Goal: Task Accomplishment & Management: Manage account settings

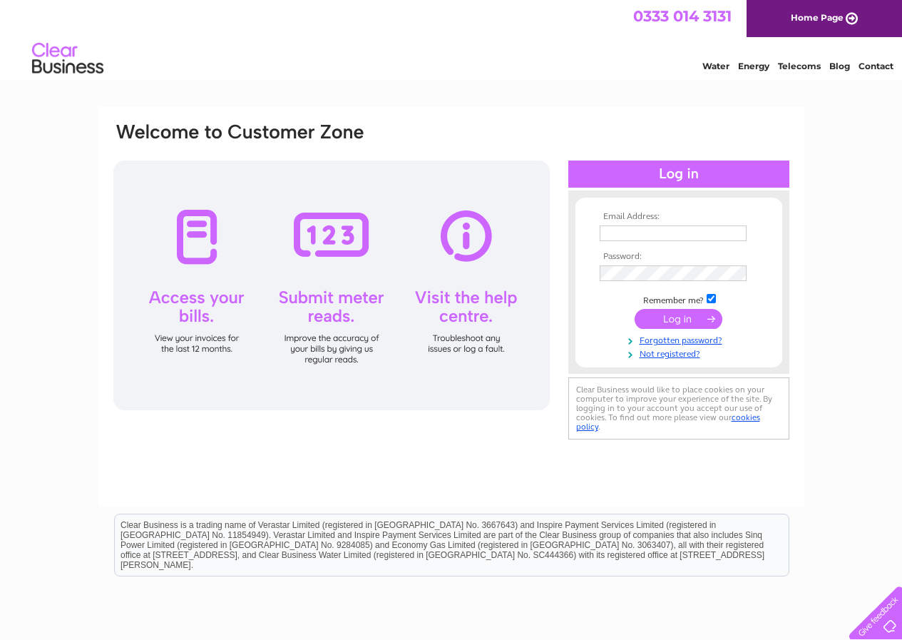
type input "waynesautos@hotmail.co.uk"
click at [689, 317] on input "submit" at bounding box center [679, 319] width 88 height 20
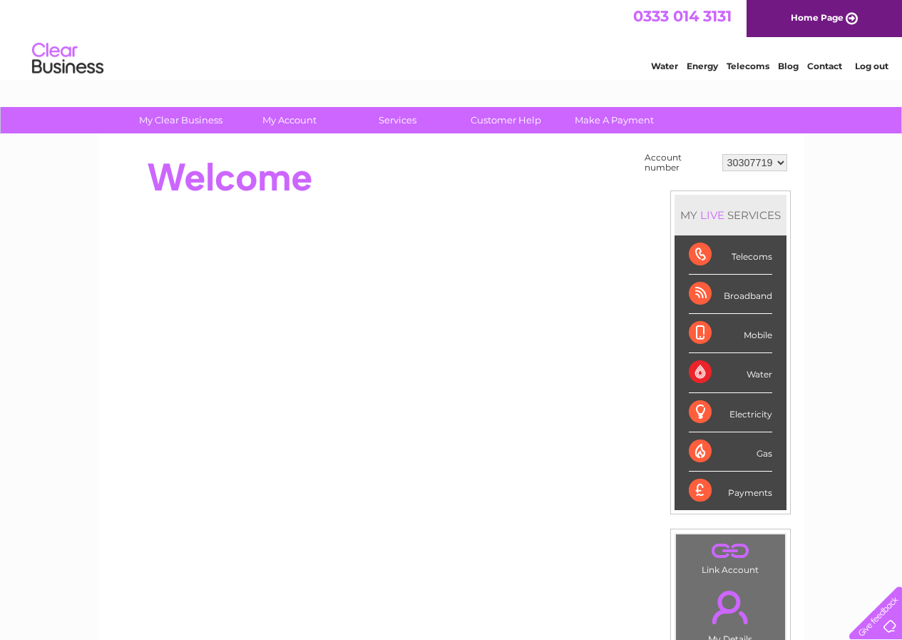
click at [779, 164] on select "30307719" at bounding box center [754, 162] width 65 height 17
click at [778, 164] on select "30307719" at bounding box center [754, 162] width 65 height 17
click at [774, 162] on select "30307719" at bounding box center [754, 162] width 65 height 17
drag, startPoint x: 774, startPoint y: 162, endPoint x: 864, endPoint y: 243, distance: 121.7
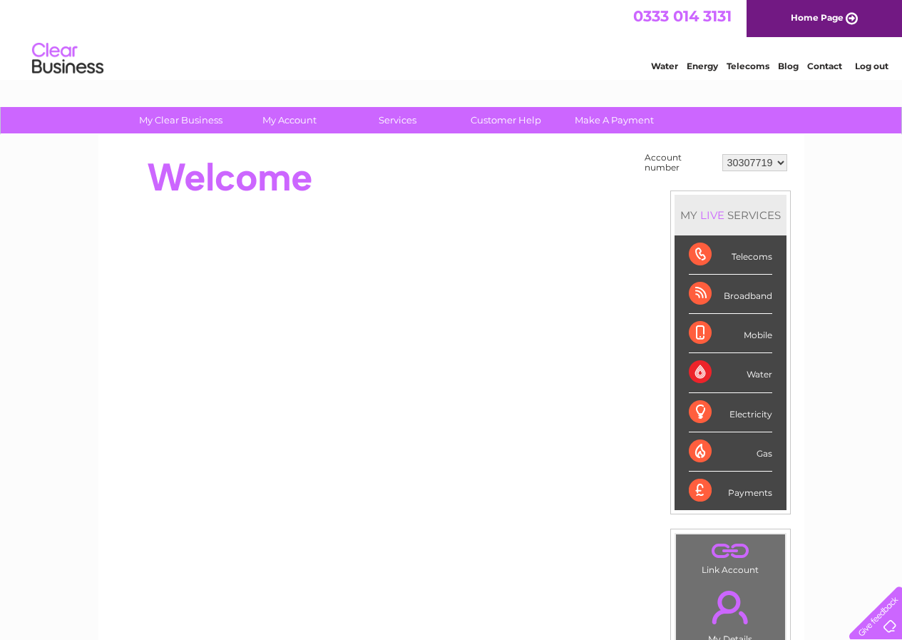
click at [864, 243] on div "My Clear Business Login Details My Details My Preferences Link Account My Accou…" at bounding box center [451, 509] width 902 height 804
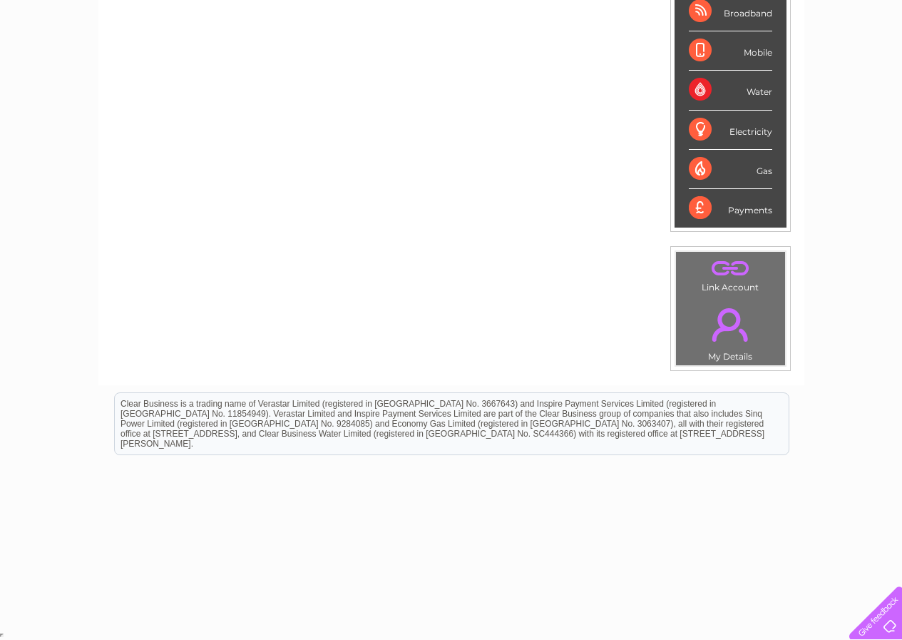
click at [734, 313] on link "." at bounding box center [731, 324] width 102 height 50
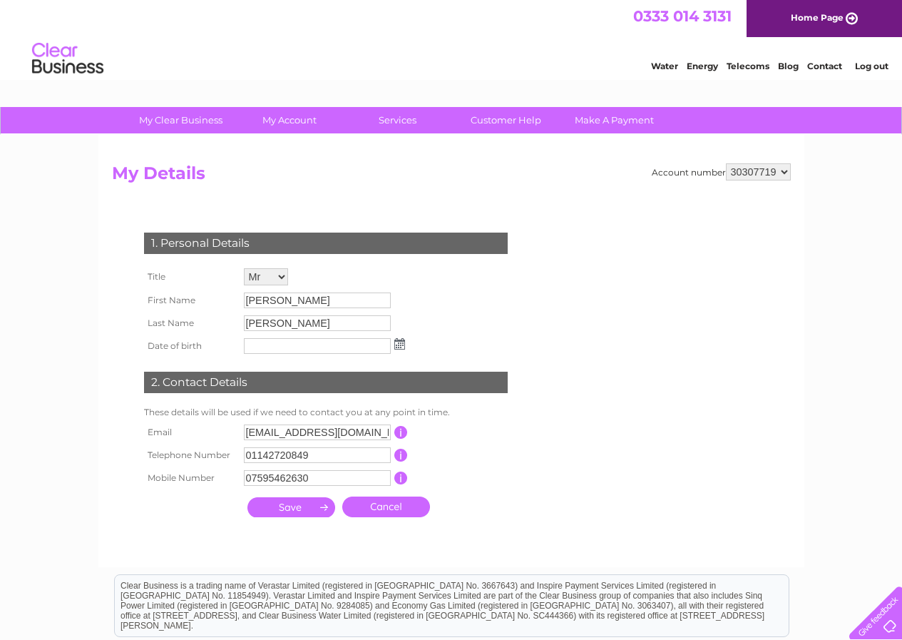
click at [765, 171] on select "30307719" at bounding box center [758, 171] width 65 height 17
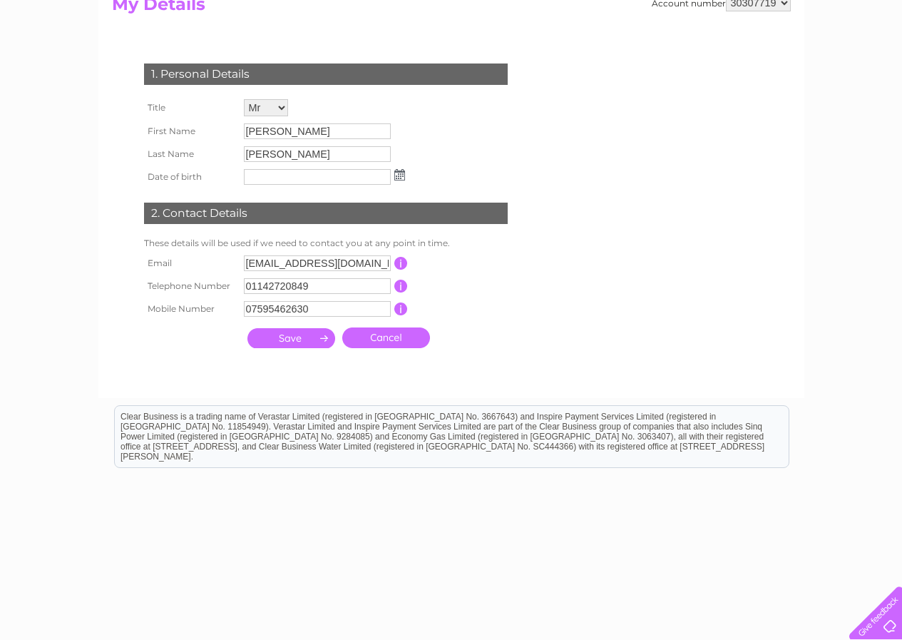
scroll to position [182, 0]
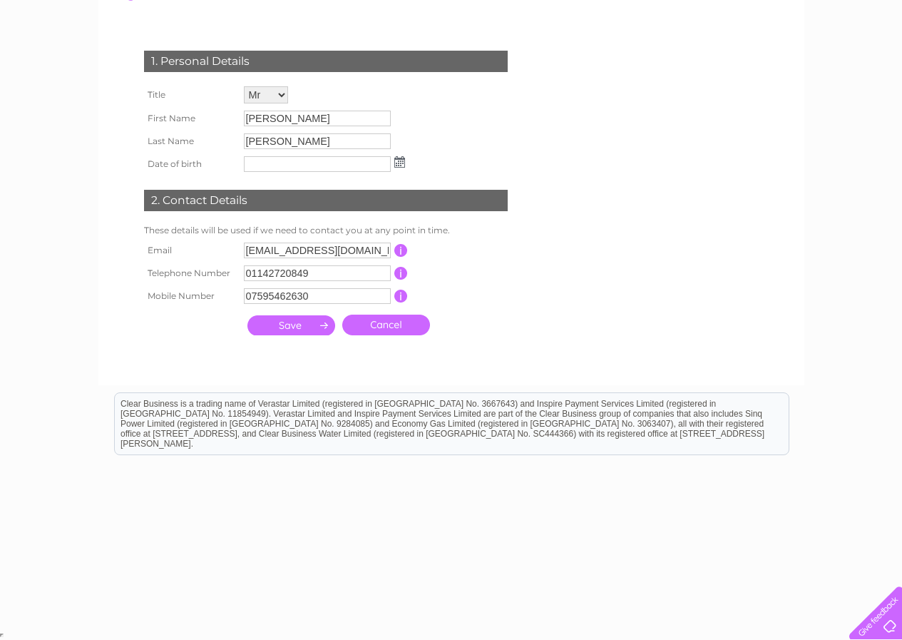
click at [294, 324] on input "submit" at bounding box center [291, 325] width 88 height 20
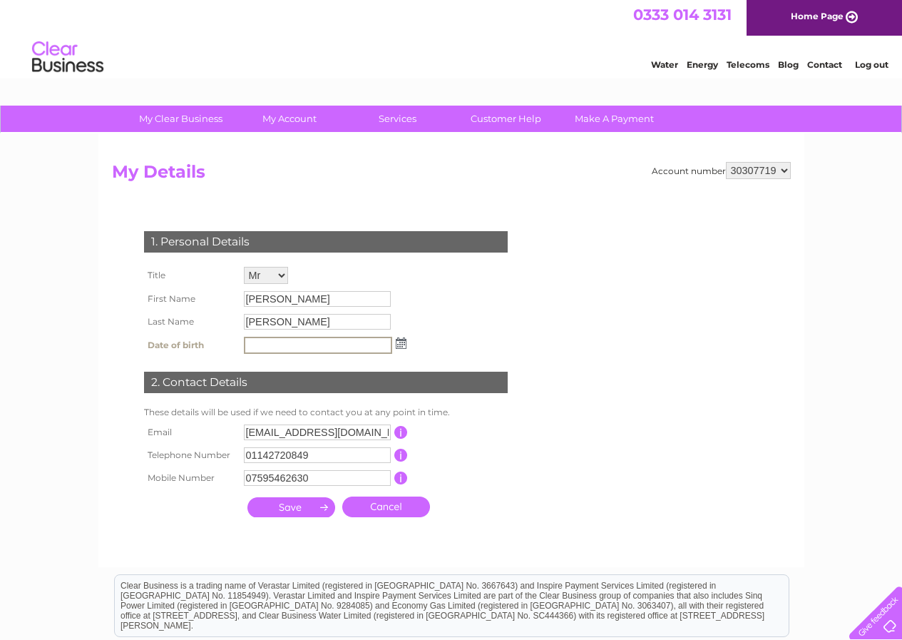
scroll to position [0, 0]
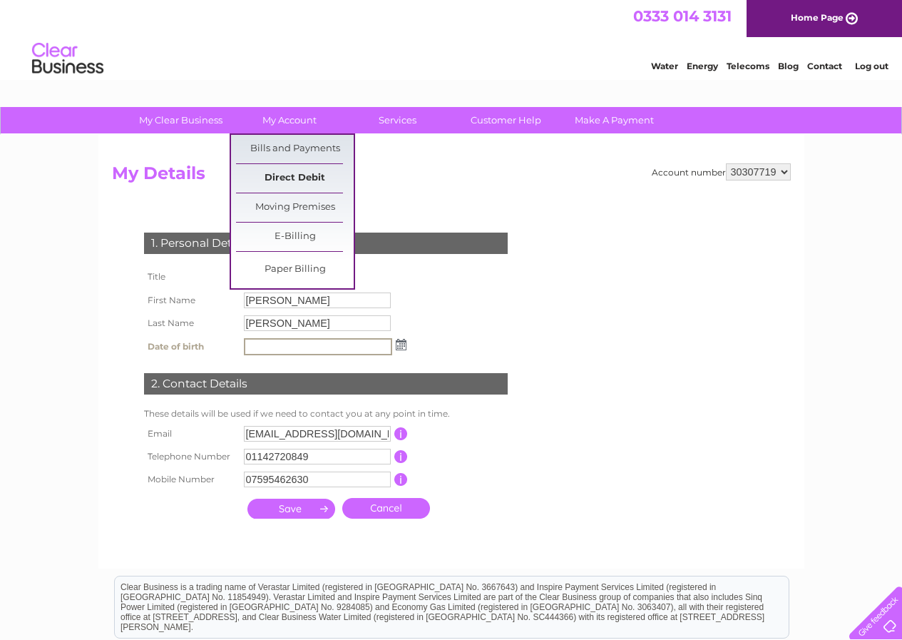
click at [304, 177] on link "Direct Debit" at bounding box center [295, 178] width 118 height 29
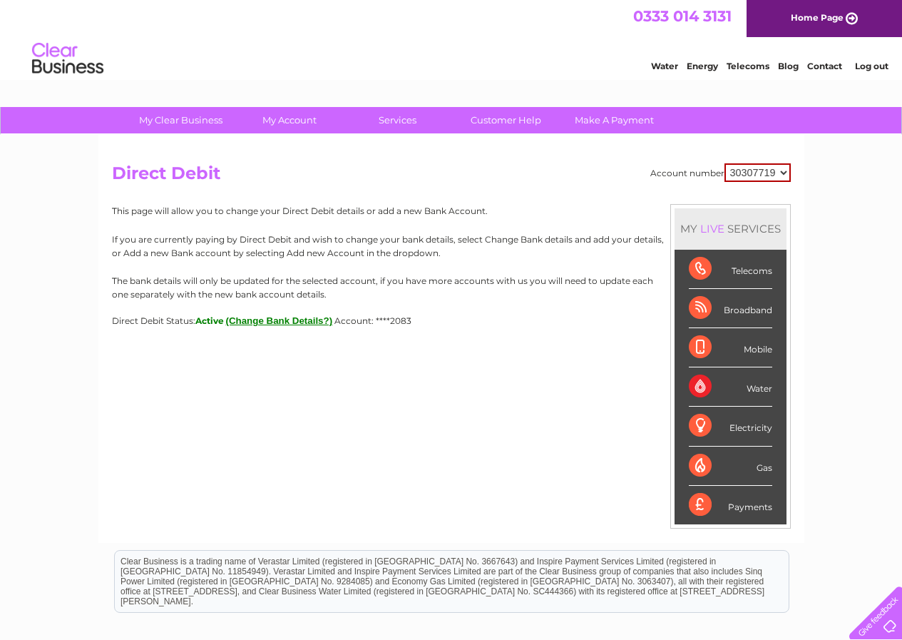
click at [699, 505] on div "Payments" at bounding box center [730, 505] width 83 height 39
click at [748, 508] on div "Payments" at bounding box center [730, 505] width 83 height 39
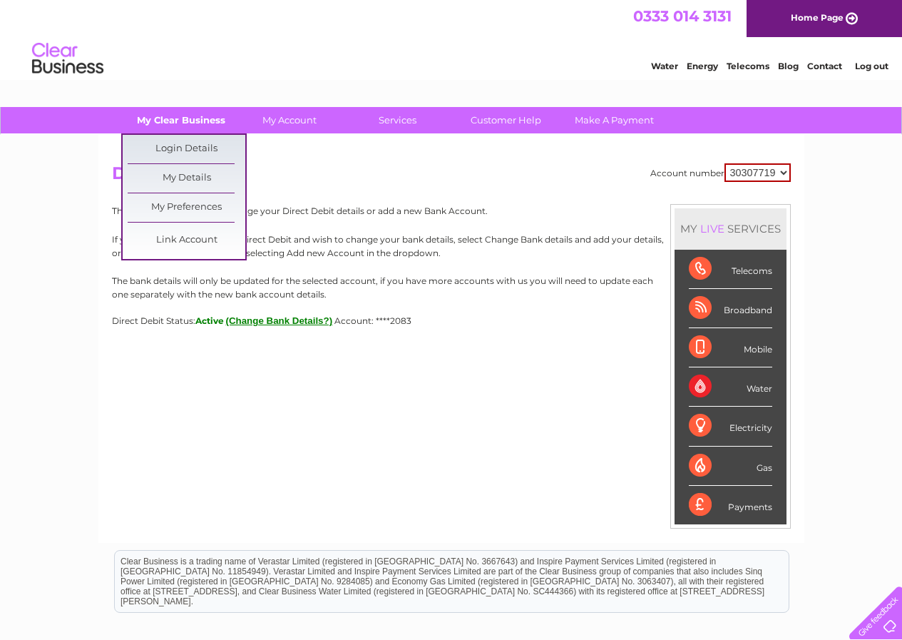
click at [176, 120] on link "My Clear Business" at bounding box center [181, 120] width 118 height 26
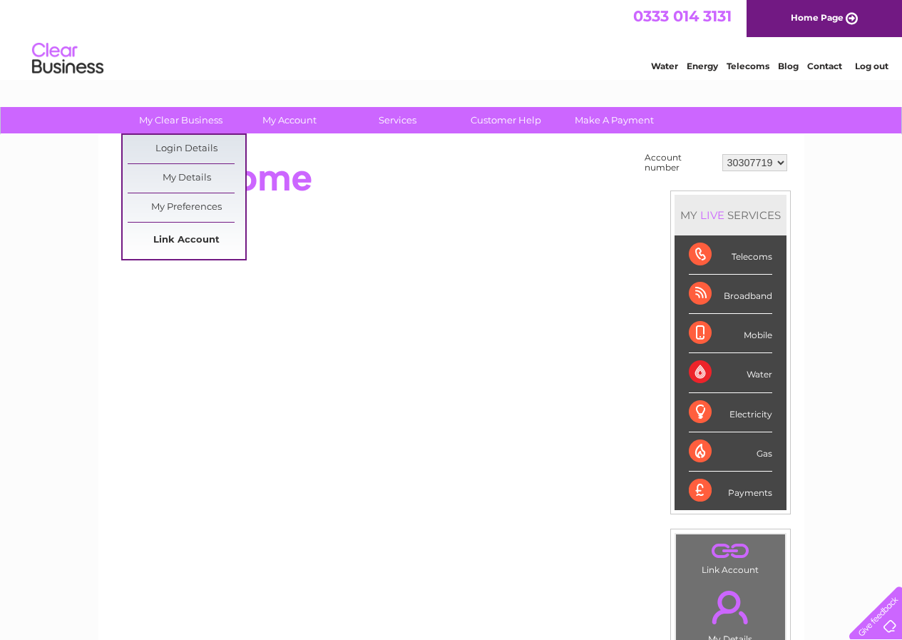
click at [195, 237] on link "Link Account" at bounding box center [187, 240] width 118 height 29
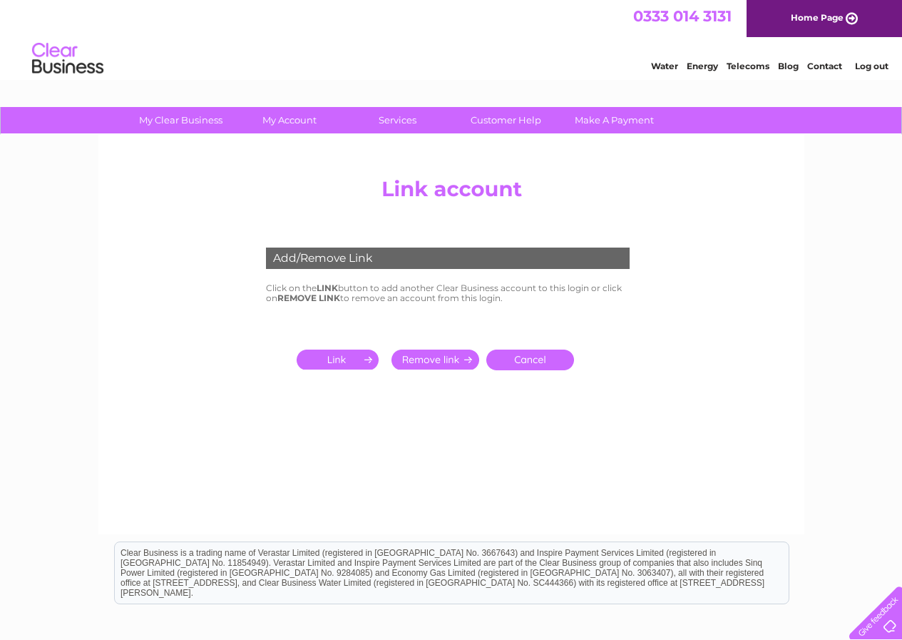
click at [338, 359] on input "submit" at bounding box center [341, 359] width 88 height 20
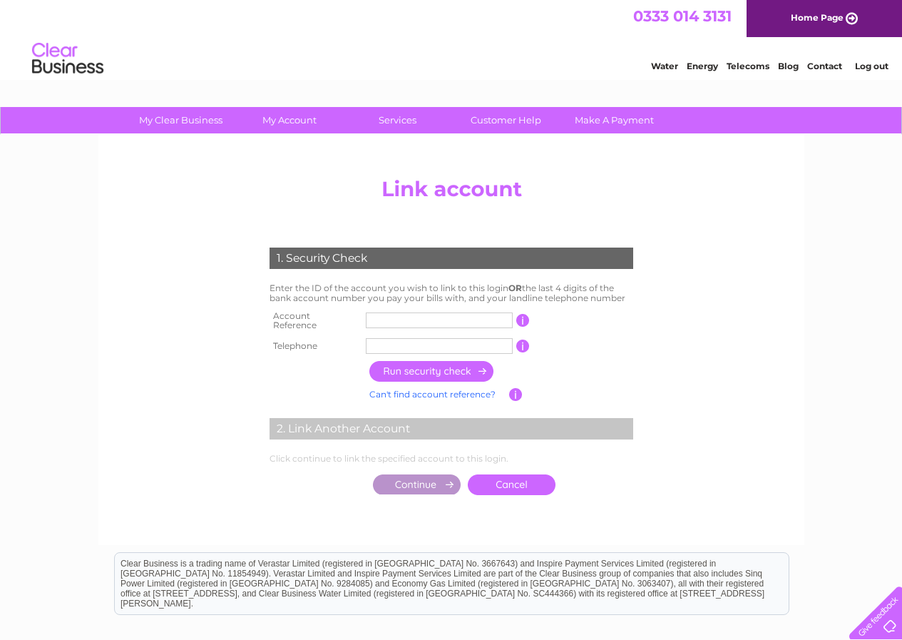
click at [397, 315] on input "text" at bounding box center [439, 320] width 147 height 16
type input "cb202519"
click at [524, 340] on input "button" at bounding box center [523, 345] width 14 height 13
click at [523, 339] on input "button" at bounding box center [523, 345] width 14 height 13
click at [410, 339] on input "text" at bounding box center [439, 346] width 147 height 16
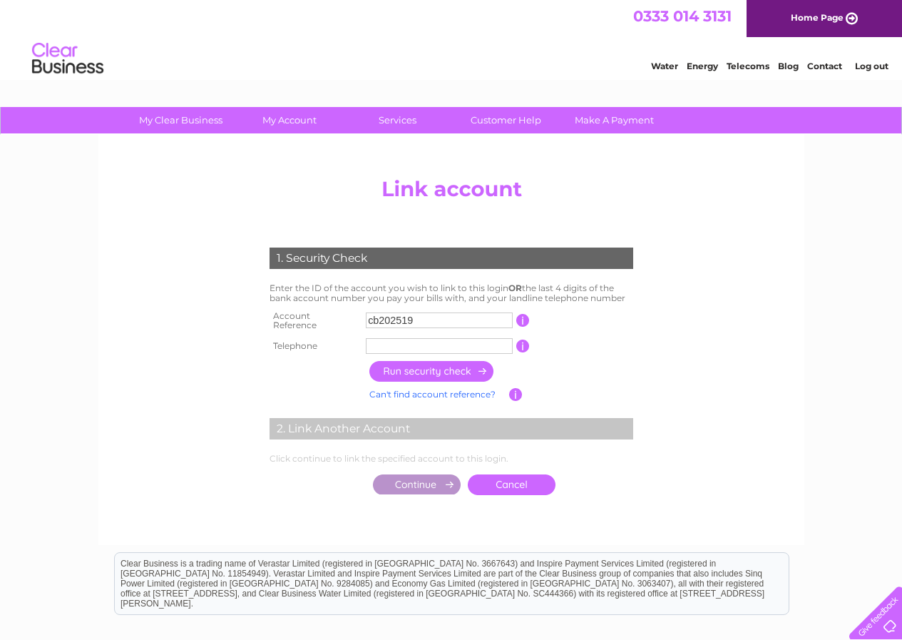
type input "01142720849"
click at [421, 364] on input "button" at bounding box center [431, 371] width 125 height 21
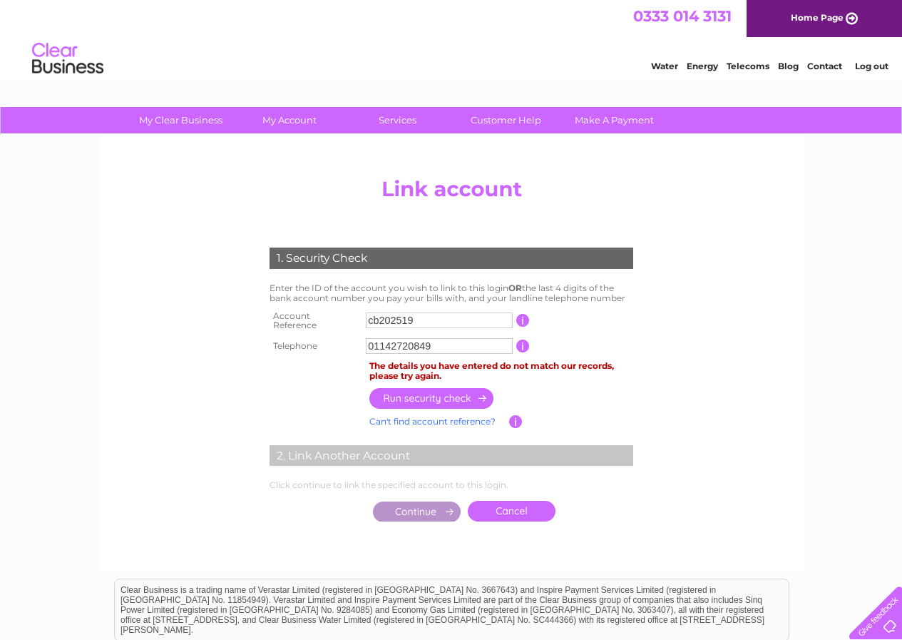
drag, startPoint x: 419, startPoint y: 319, endPoint x: 434, endPoint y: 319, distance: 15.7
click at [420, 319] on input "cb202519" at bounding box center [439, 320] width 147 height 16
click at [421, 319] on input "cb202519" at bounding box center [439, 320] width 147 height 16
type input "c"
type input "45968961"
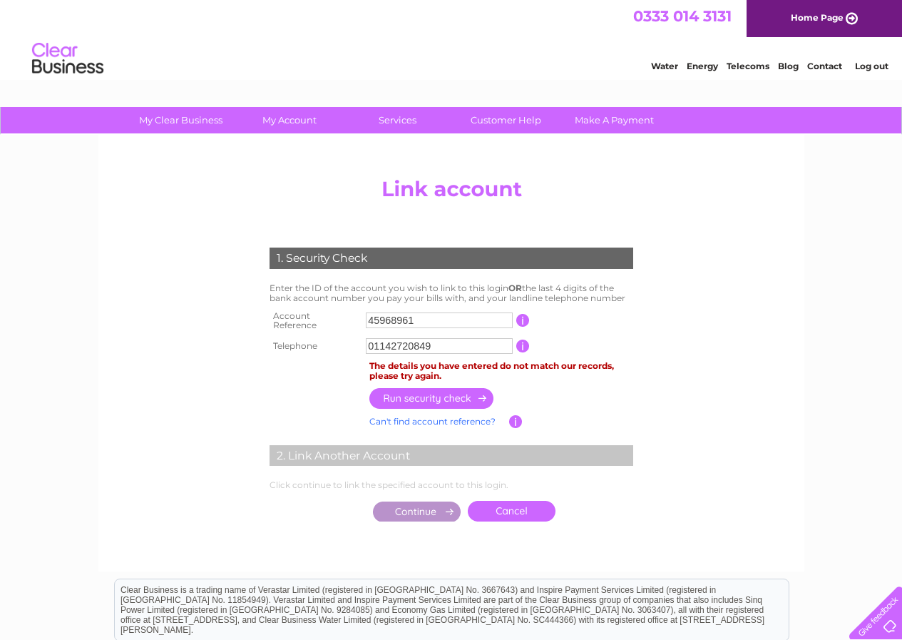
click at [422, 391] on input "button" at bounding box center [431, 398] width 125 height 21
click at [503, 506] on link "Cancel" at bounding box center [512, 511] width 88 height 21
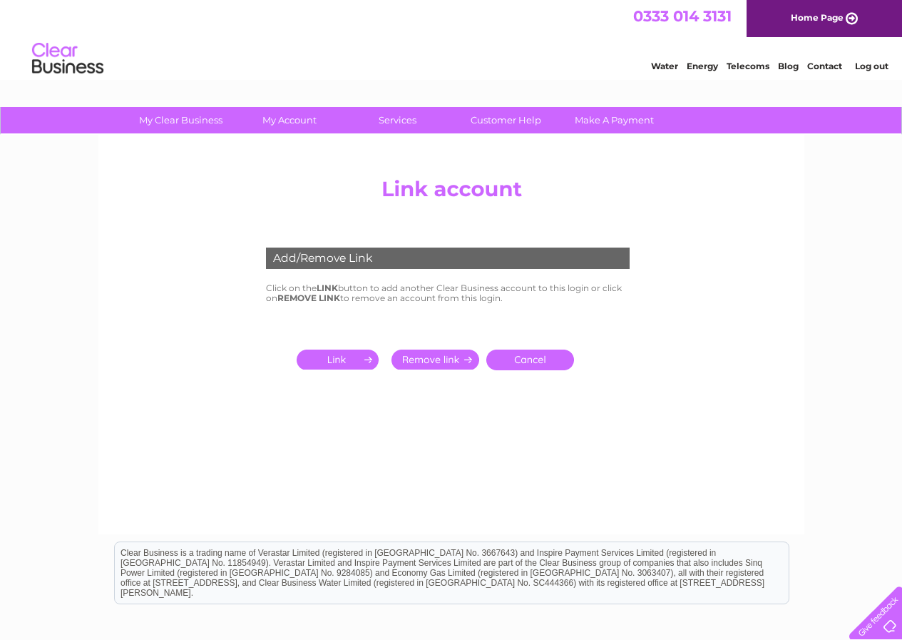
click at [528, 356] on link "Cancel" at bounding box center [530, 359] width 88 height 21
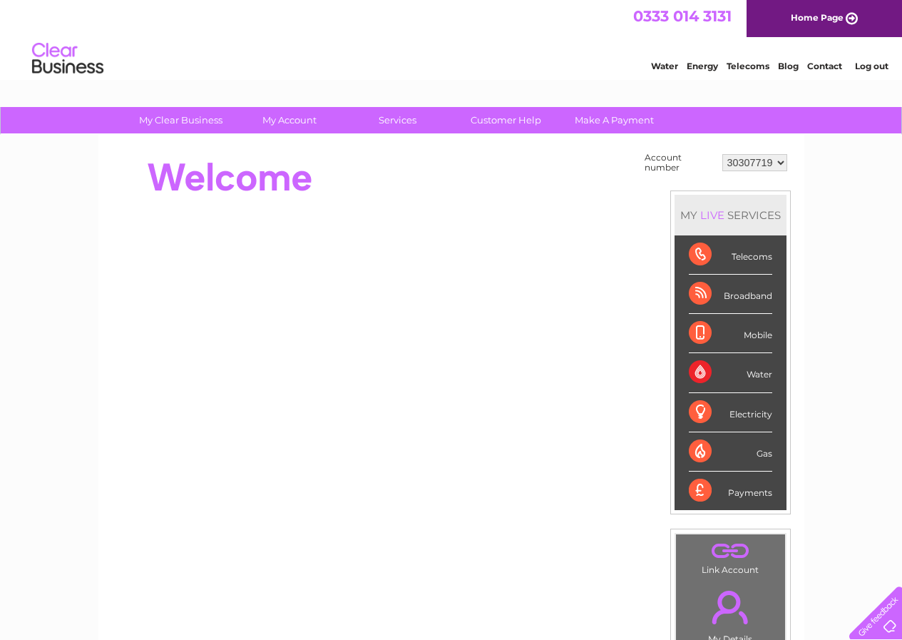
click at [831, 66] on link "Contact" at bounding box center [824, 66] width 35 height 11
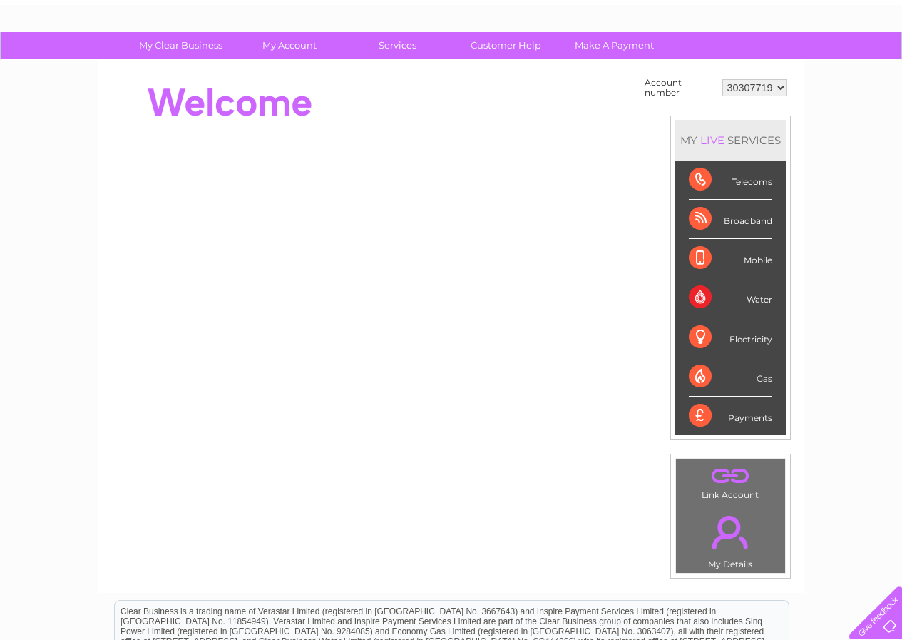
scroll to position [68, 0]
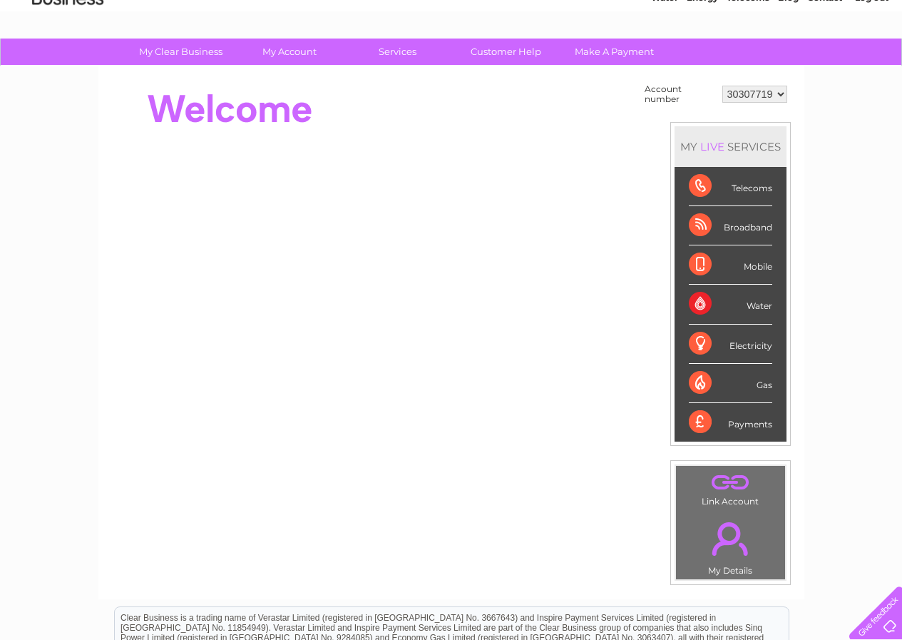
click at [735, 422] on div "Payments" at bounding box center [730, 422] width 83 height 39
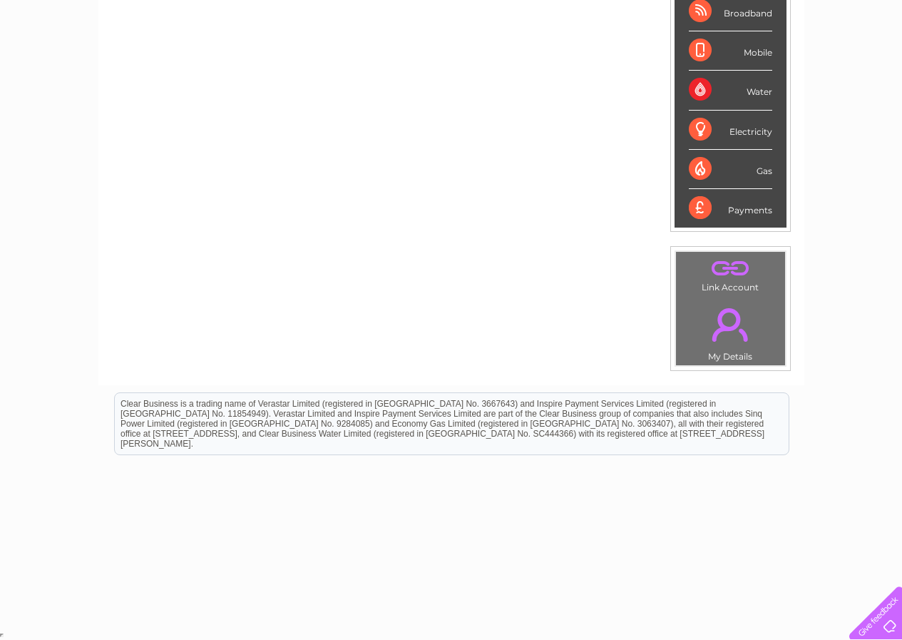
scroll to position [0, 0]
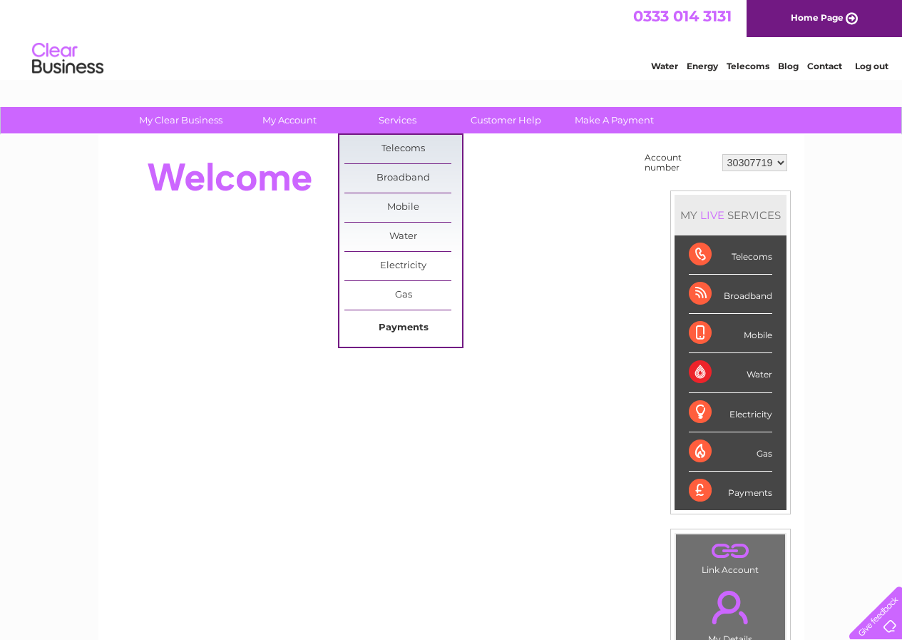
click at [401, 327] on link "Payments" at bounding box center [403, 328] width 118 height 29
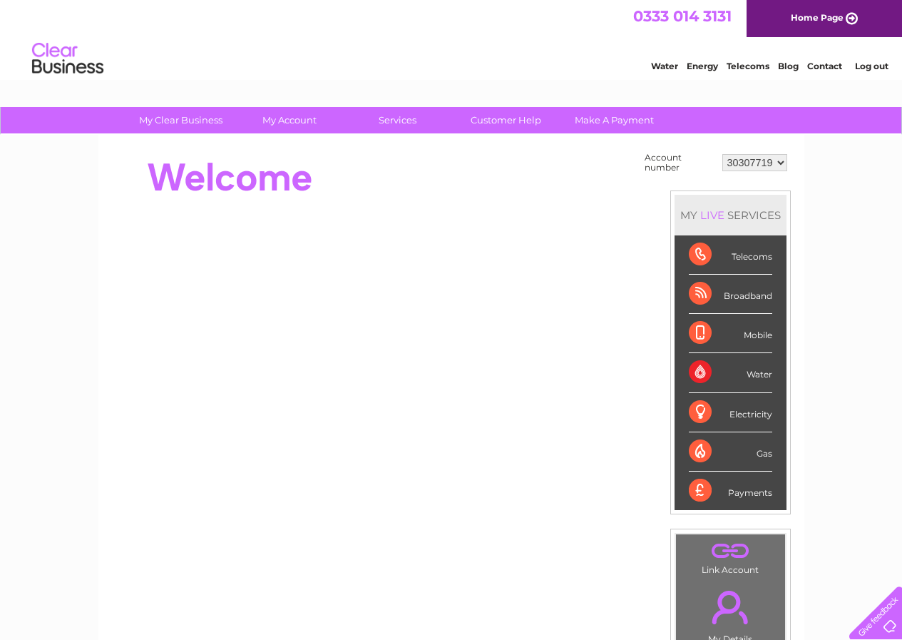
click at [861, 62] on link "Log out" at bounding box center [872, 66] width 34 height 11
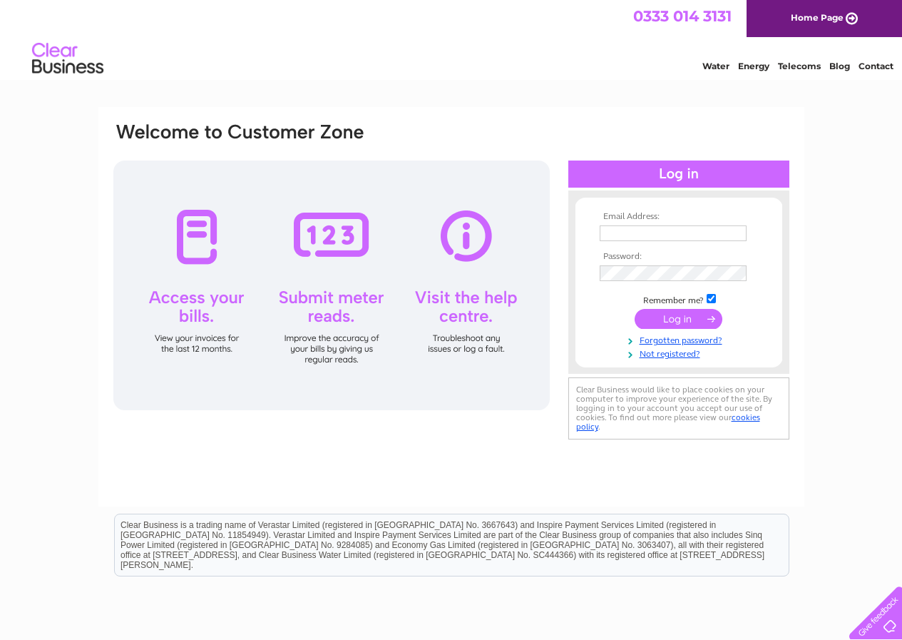
type input "[EMAIL_ADDRESS][DOMAIN_NAME]"
click at [838, 409] on div "Email Address: waynesautos@hotmail.co.uk Password: Forgotten password?" at bounding box center [451, 428] width 902 height 643
click at [851, 465] on div "Email Address: waynesautos@hotmail.co.uk Password: Forgotten password?" at bounding box center [451, 428] width 902 height 643
